Goal: Task Accomplishment & Management: Manage account settings

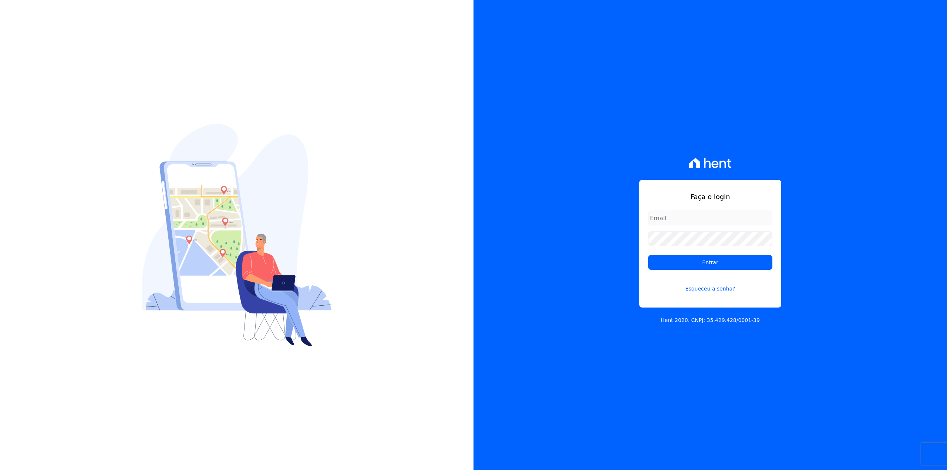
click at [689, 220] on input "email" at bounding box center [710, 217] width 124 height 15
type input "[EMAIL_ADDRESS][DOMAIN_NAME]"
click at [648, 255] on input "Entrar" at bounding box center [710, 262] width 124 height 15
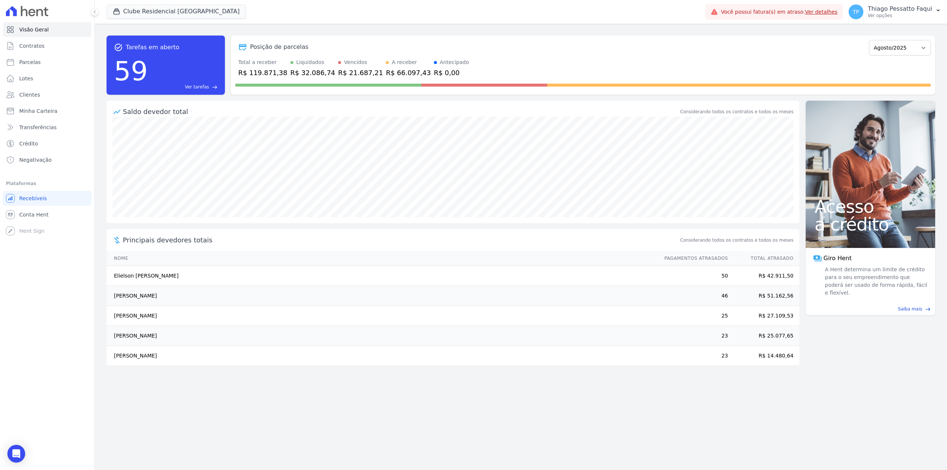
click at [290, 86] on span at bounding box center [328, 85] width 186 height 3
